Goal: Task Accomplishment & Management: Complete application form

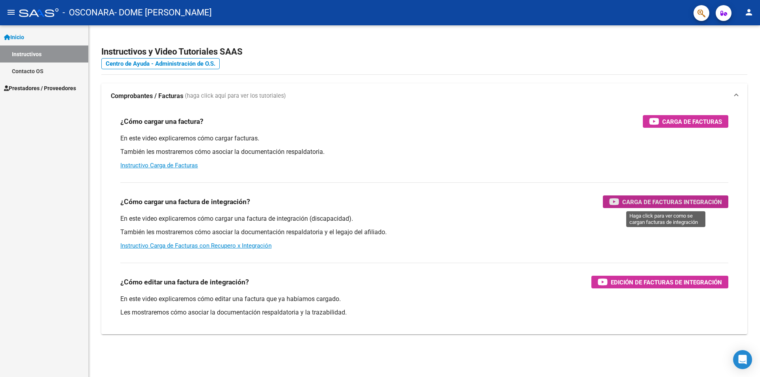
click at [659, 200] on span "Carga de Facturas Integración" at bounding box center [672, 202] width 100 height 10
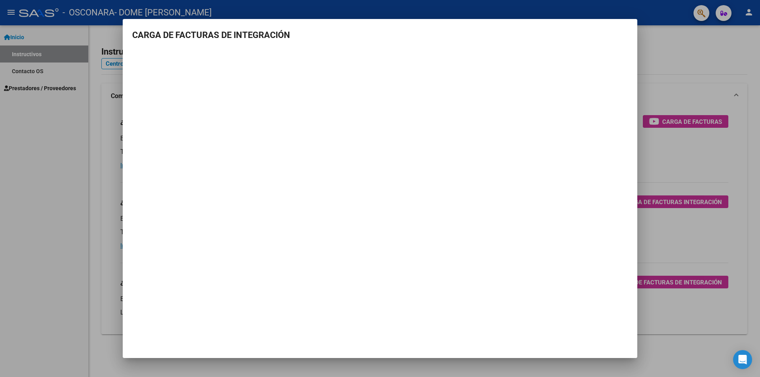
click at [42, 221] on div at bounding box center [380, 188] width 760 height 377
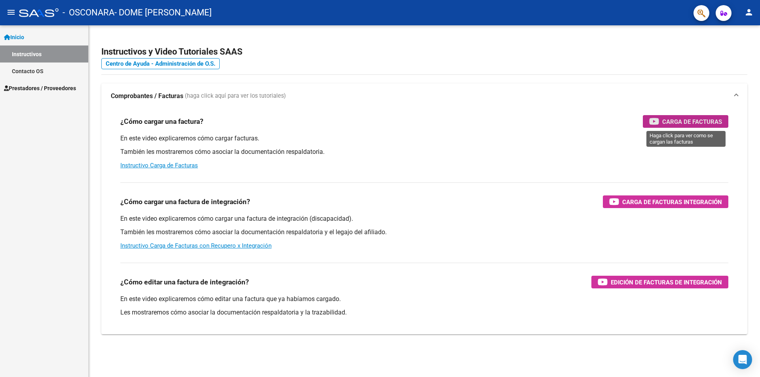
click at [699, 121] on span "Carga de Facturas" at bounding box center [692, 122] width 60 height 10
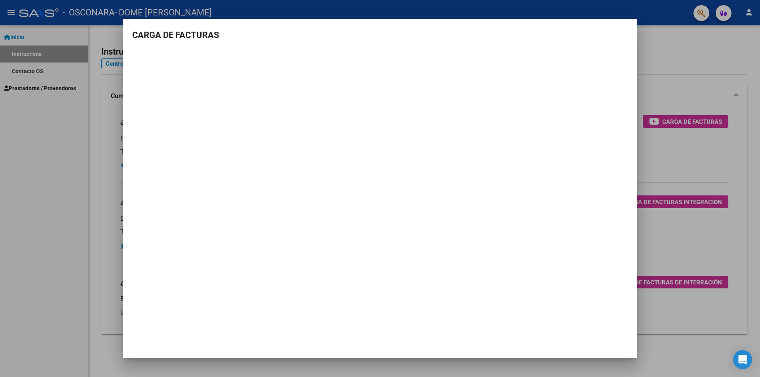
click at [707, 48] on div at bounding box center [380, 188] width 760 height 377
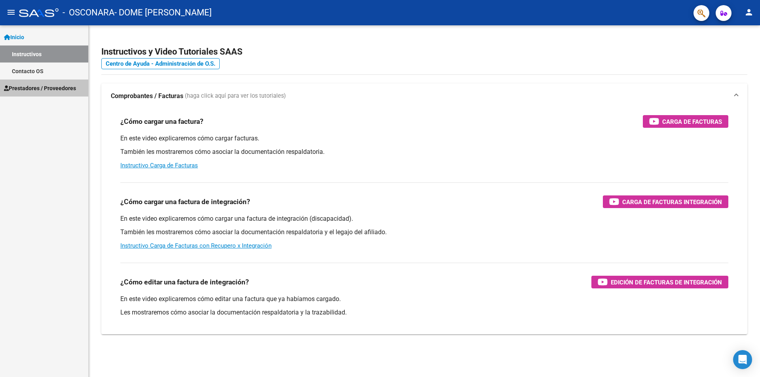
click at [26, 87] on span "Prestadores / Proveedores" at bounding box center [40, 88] width 72 height 9
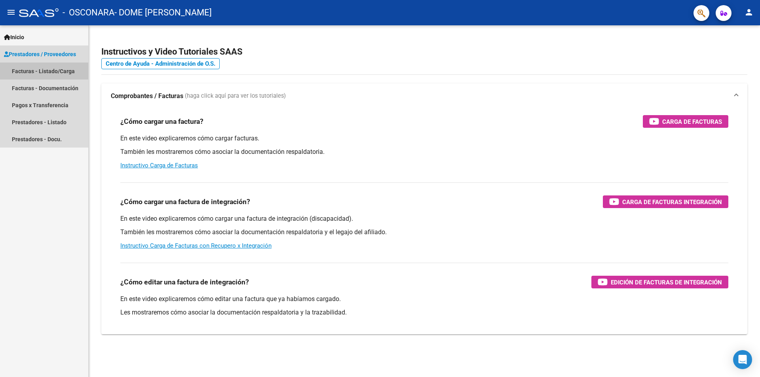
click at [71, 70] on link "Facturas - Listado/Carga" at bounding box center [44, 71] width 88 height 17
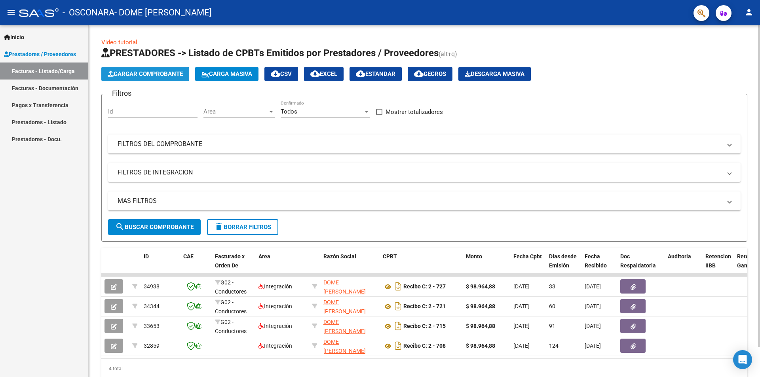
click at [155, 74] on span "Cargar Comprobante" at bounding box center [145, 73] width 75 height 7
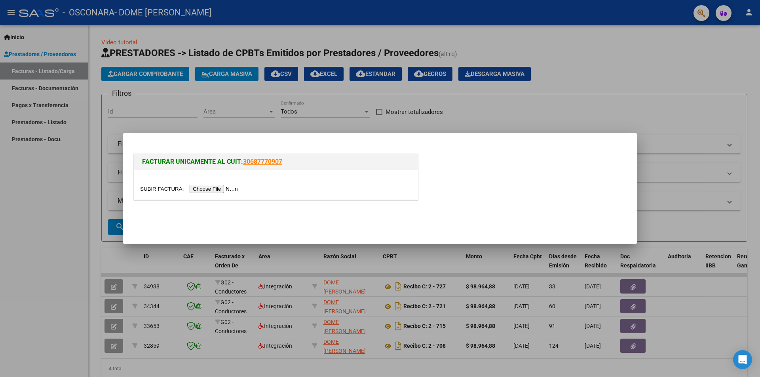
click at [215, 188] on input "file" at bounding box center [190, 189] width 100 height 8
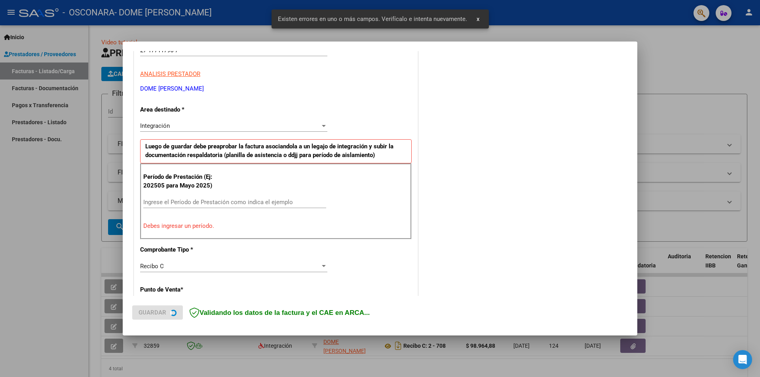
scroll to position [138, 0]
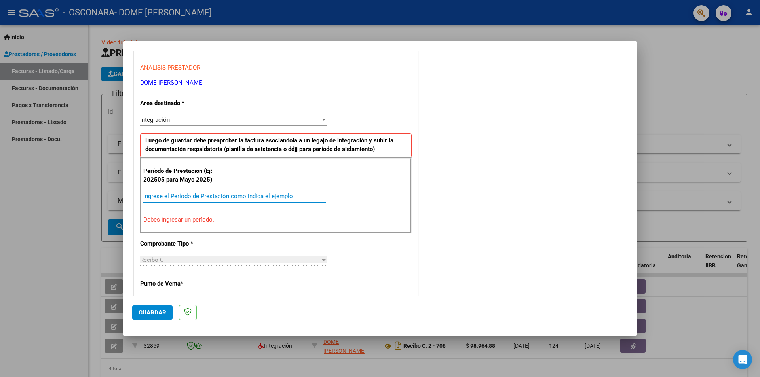
click at [145, 195] on input "Ingrese el Período de Prestación como indica el ejemplo" at bounding box center [234, 196] width 183 height 7
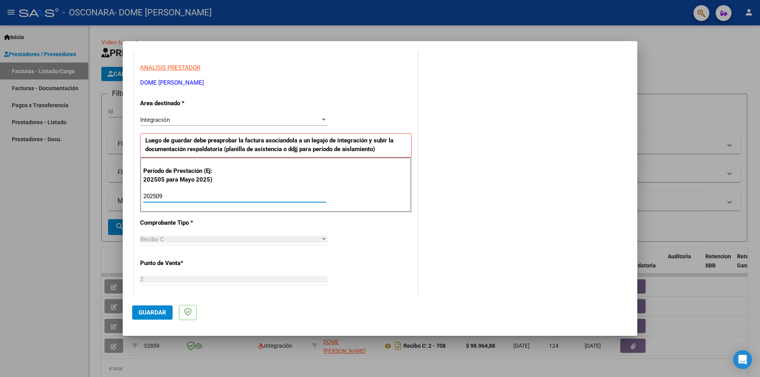
type input "202509"
click at [152, 311] on span "Guardar" at bounding box center [152, 312] width 28 height 7
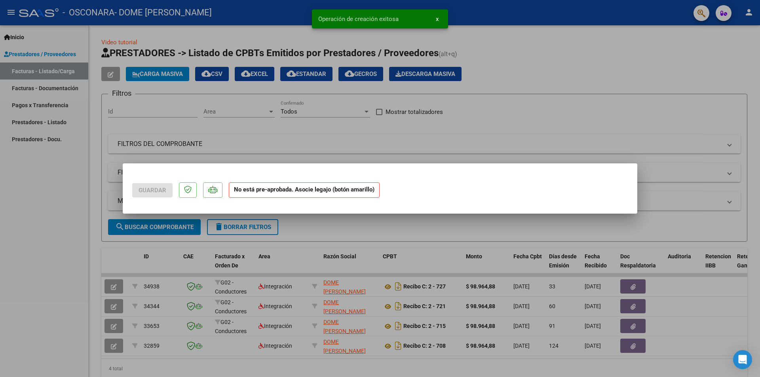
scroll to position [0, 0]
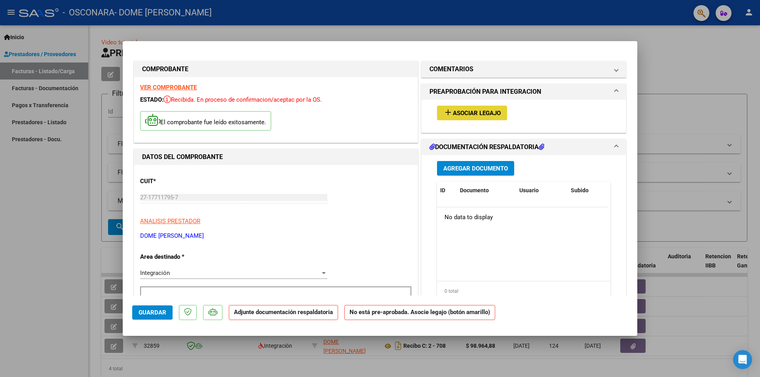
click at [457, 111] on span "Asociar Legajo" at bounding box center [477, 113] width 48 height 7
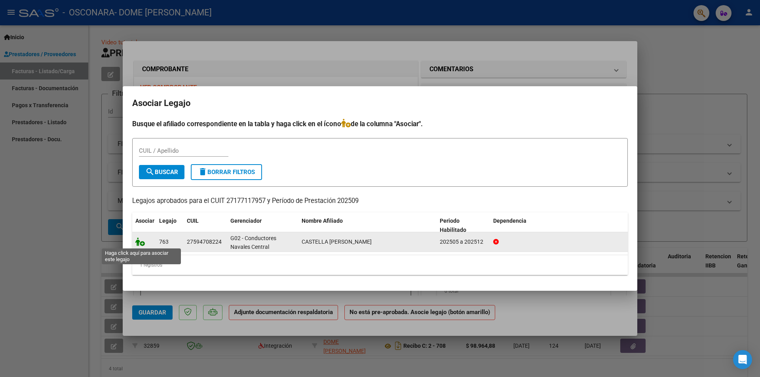
click at [139, 241] on icon at bounding box center [139, 241] width 9 height 9
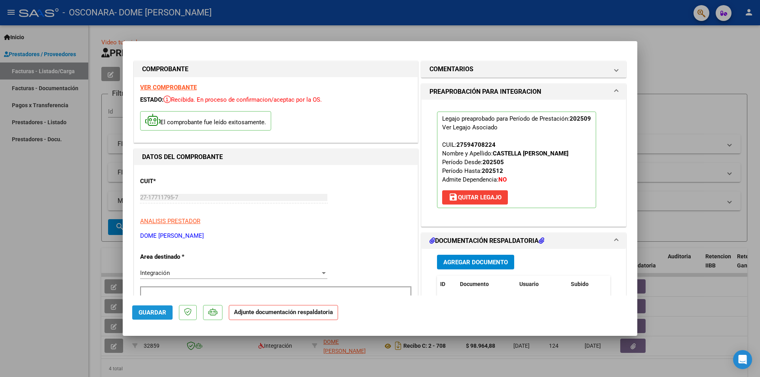
click at [155, 311] on span "Guardar" at bounding box center [152, 312] width 28 height 7
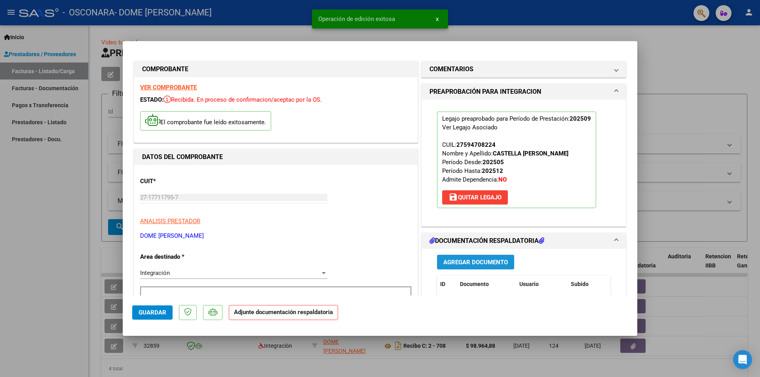
click at [474, 260] on span "Agregar Documento" at bounding box center [475, 262] width 64 height 7
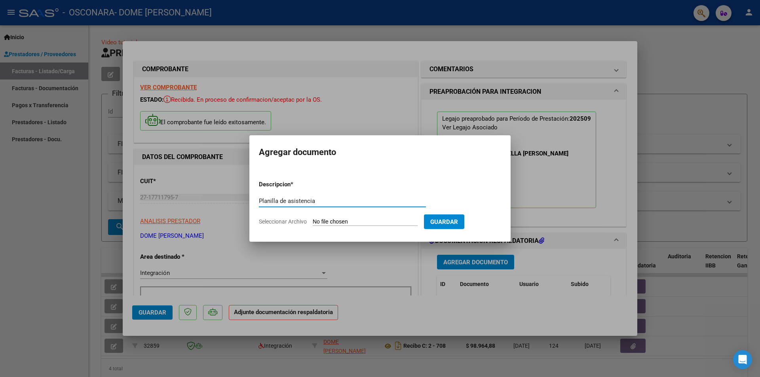
type input "Planilla de asistencia"
click at [279, 222] on span "Seleccionar Archivo" at bounding box center [283, 221] width 48 height 6
click at [313, 222] on input "Seleccionar Archivo" at bounding box center [365, 222] width 105 height 8
type input "C:\fakepath\Documento 38 (1).pdf"
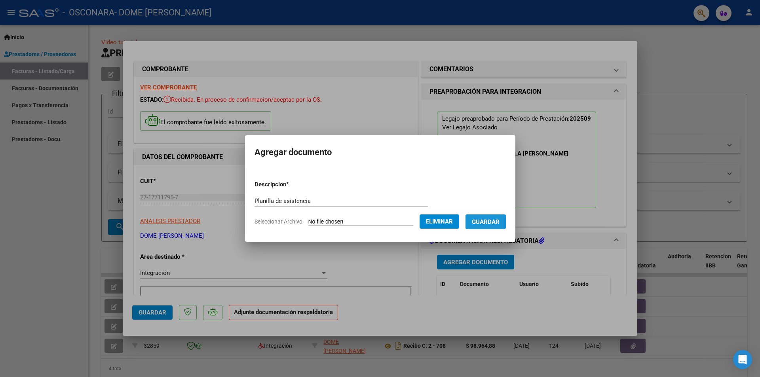
click at [496, 223] on span "Guardar" at bounding box center [486, 221] width 28 height 7
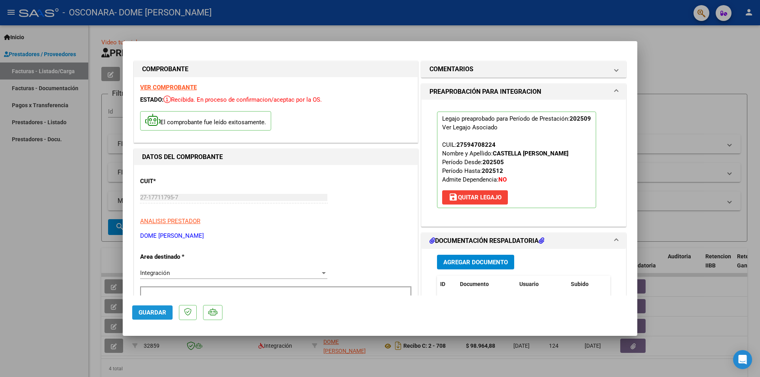
click at [157, 309] on button "Guardar" at bounding box center [152, 312] width 40 height 14
